Goal: Navigation & Orientation: Find specific page/section

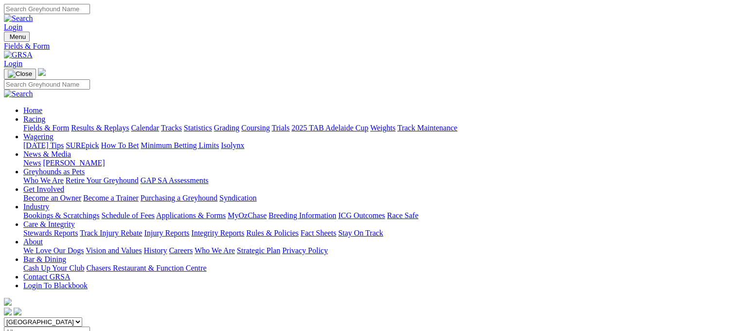
click at [129, 124] on link "Results & Replays" at bounding box center [100, 128] width 58 height 8
click at [182, 124] on link "Tracks" at bounding box center [171, 128] width 21 height 8
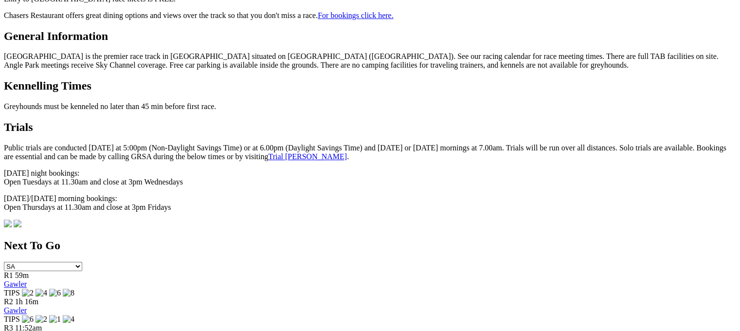
scroll to position [477, 0]
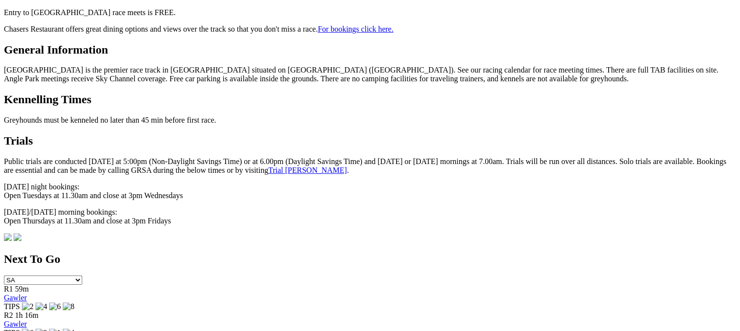
click at [268, 166] on link "Trial [PERSON_NAME]" at bounding box center [307, 170] width 79 height 8
